Goal: Find specific page/section: Find specific page/section

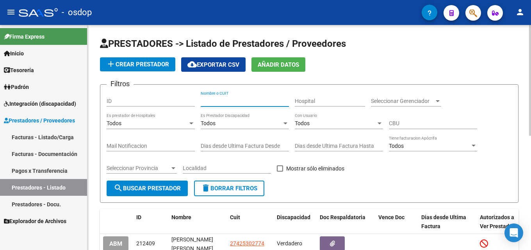
scroll to position [39, 0]
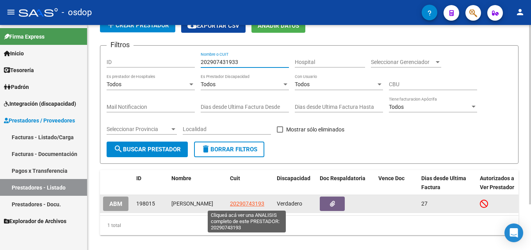
type input "202907431933"
click at [239, 205] on span "20290743193" at bounding box center [247, 203] width 34 height 6
type textarea "20290743193"
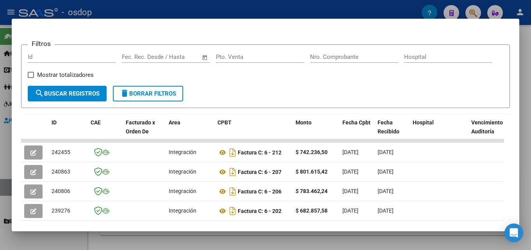
scroll to position [101, 0]
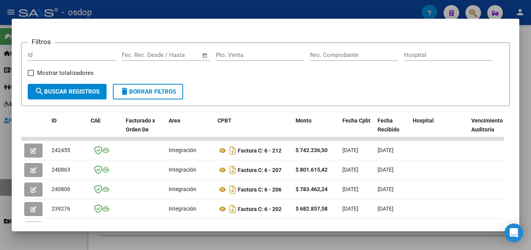
click at [530, 139] on div at bounding box center [265, 125] width 531 height 250
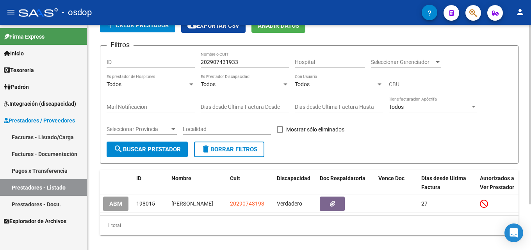
click at [232, 145] on button "delete Borrar Filtros" at bounding box center [229, 150] width 70 height 16
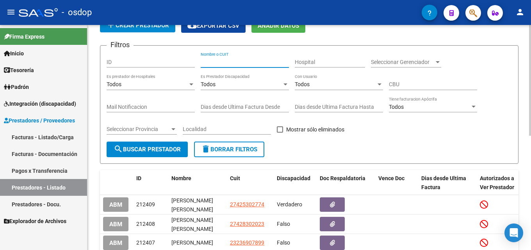
click at [238, 63] on input "Nombre o CUIT" at bounding box center [244, 62] width 88 height 7
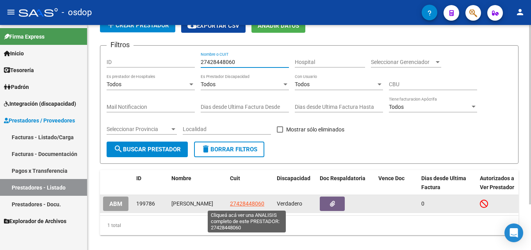
type input "27428448060"
click at [243, 204] on span "27428448060" at bounding box center [247, 203] width 34 height 6
type textarea "27428448060"
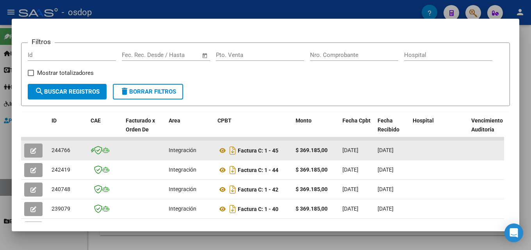
click at [37, 156] on button "button" at bounding box center [33, 151] width 18 height 14
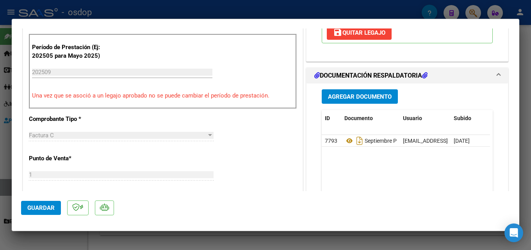
scroll to position [208, 0]
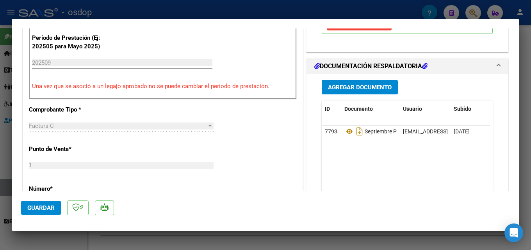
click at [530, 137] on div at bounding box center [265, 125] width 531 height 250
type input "$ 0,00"
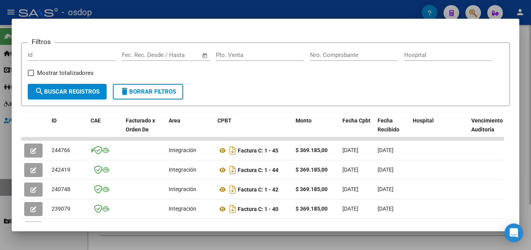
click at [530, 155] on div at bounding box center [265, 125] width 531 height 250
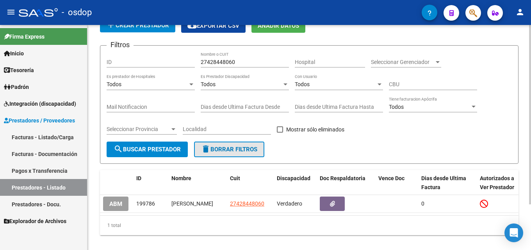
drag, startPoint x: 248, startPoint y: 152, endPoint x: 242, endPoint y: 131, distance: 21.0
click at [248, 152] on span "delete Borrar Filtros" at bounding box center [229, 149] width 56 height 7
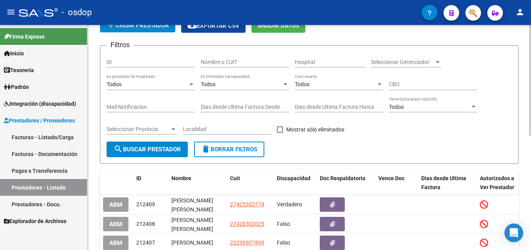
click at [225, 61] on input "Nombre o CUIT" at bounding box center [244, 62] width 88 height 7
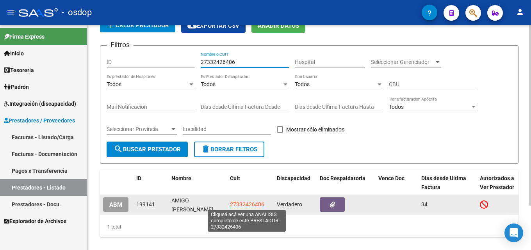
type input "27332426406"
click at [252, 205] on span "27332426406" at bounding box center [247, 204] width 34 height 6
type textarea "27332426406"
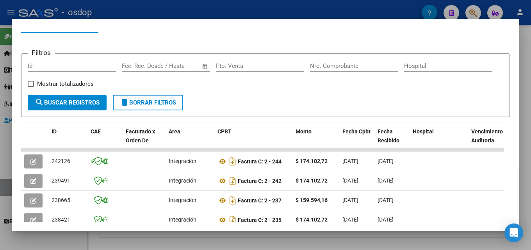
scroll to position [92, 0]
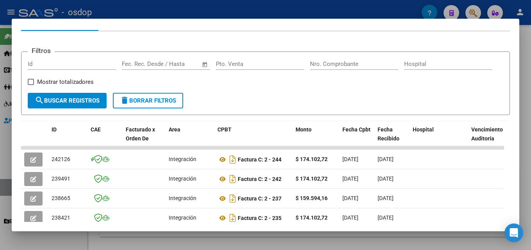
click at [530, 128] on div at bounding box center [265, 125] width 531 height 250
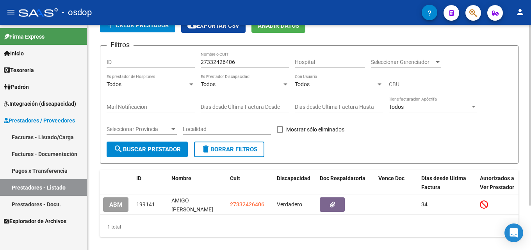
click at [250, 151] on span "delete Borrar Filtros" at bounding box center [229, 149] width 56 height 7
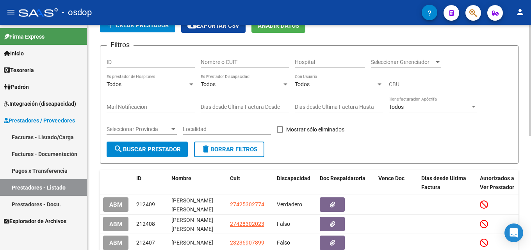
click at [220, 61] on input "Nombre o CUIT" at bounding box center [244, 62] width 88 height 7
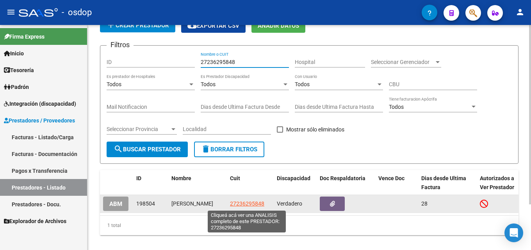
type input "27236295848"
click at [247, 203] on span "27236295848" at bounding box center [247, 203] width 34 height 6
type textarea "27236295848"
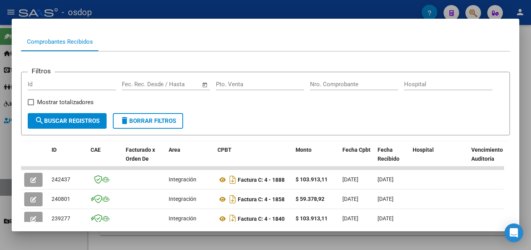
scroll to position [76, 0]
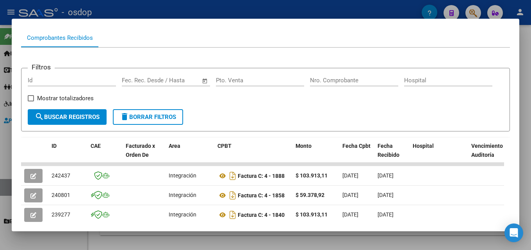
click at [530, 169] on div at bounding box center [265, 125] width 531 height 250
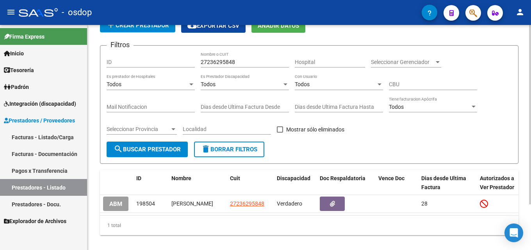
click at [237, 153] on button "delete Borrar Filtros" at bounding box center [229, 150] width 70 height 16
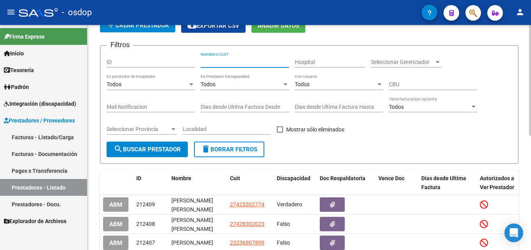
click at [216, 64] on input "Nombre o CUIT" at bounding box center [244, 62] width 88 height 7
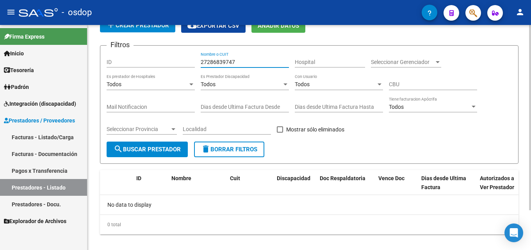
drag, startPoint x: 238, startPoint y: 60, endPoint x: 134, endPoint y: 73, distance: 104.5
click at [134, 71] on div "Filtros ID 27286839747 Nombre o CUIT Hospital Seleccionar Gerenciador Seleccion…" at bounding box center [308, 97] width 405 height 90
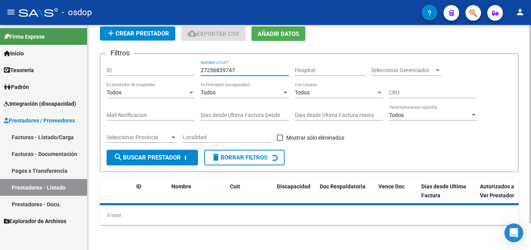
scroll to position [39, 0]
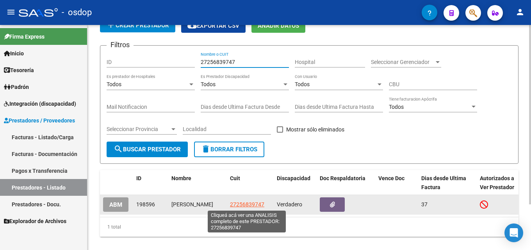
type input "27256839747"
click at [248, 203] on span "27256839747" at bounding box center [247, 204] width 34 height 6
type textarea "27256839747"
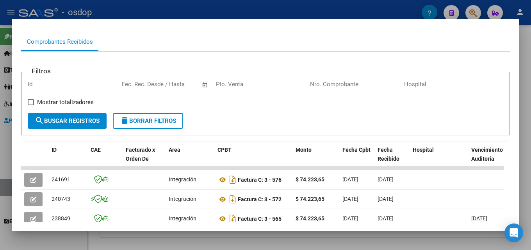
scroll to position [73, 0]
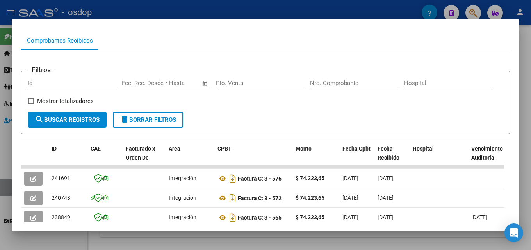
click at [530, 156] on div at bounding box center [265, 125] width 531 height 250
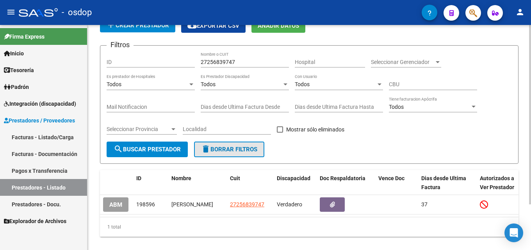
click at [218, 152] on span "delete Borrar Filtros" at bounding box center [229, 149] width 56 height 7
